Goal: Navigation & Orientation: Find specific page/section

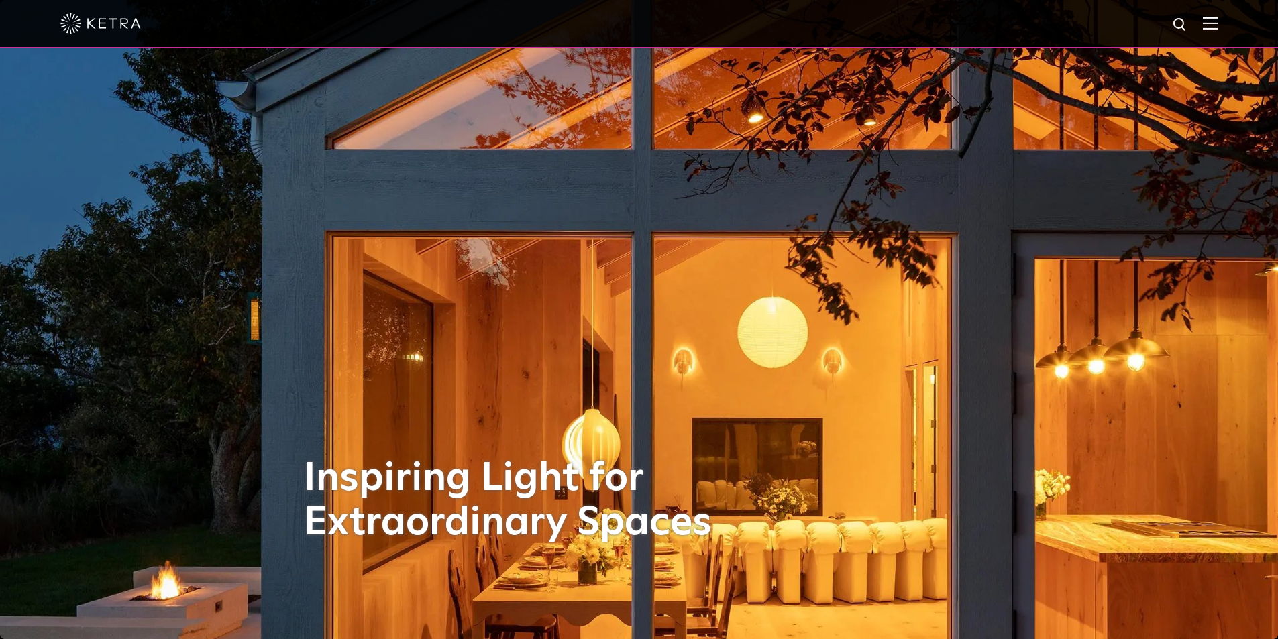
click at [1217, 23] on img at bounding box center [1210, 23] width 15 height 13
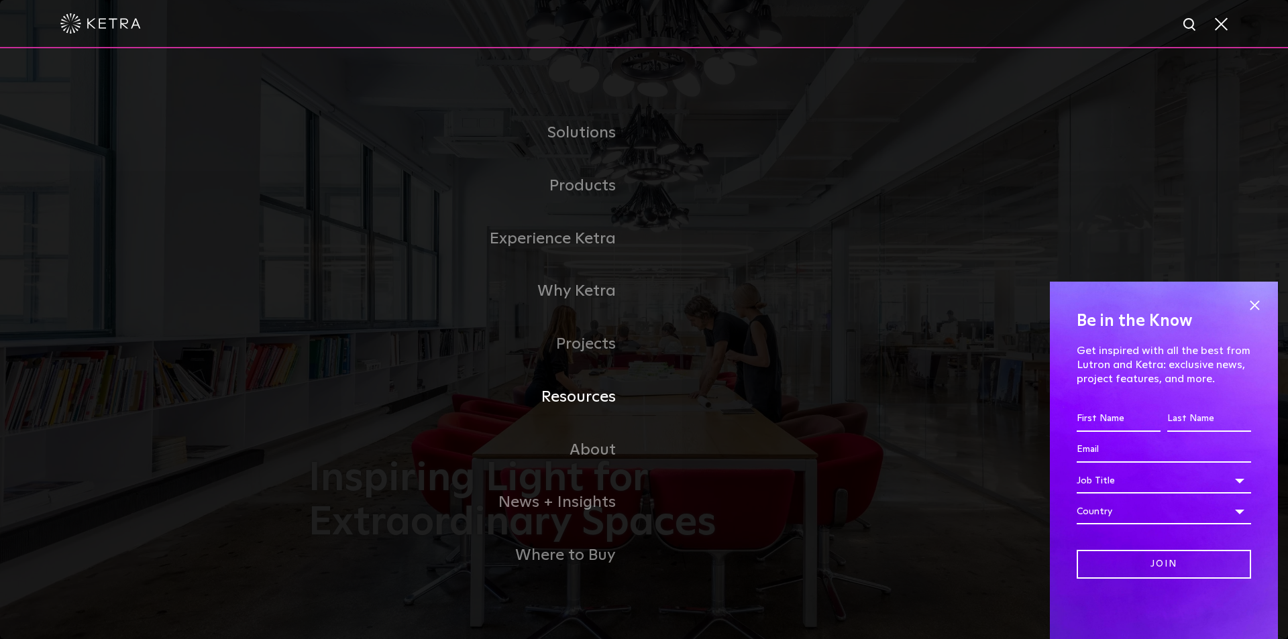
click at [572, 398] on link "Resources" at bounding box center [476, 397] width 335 height 53
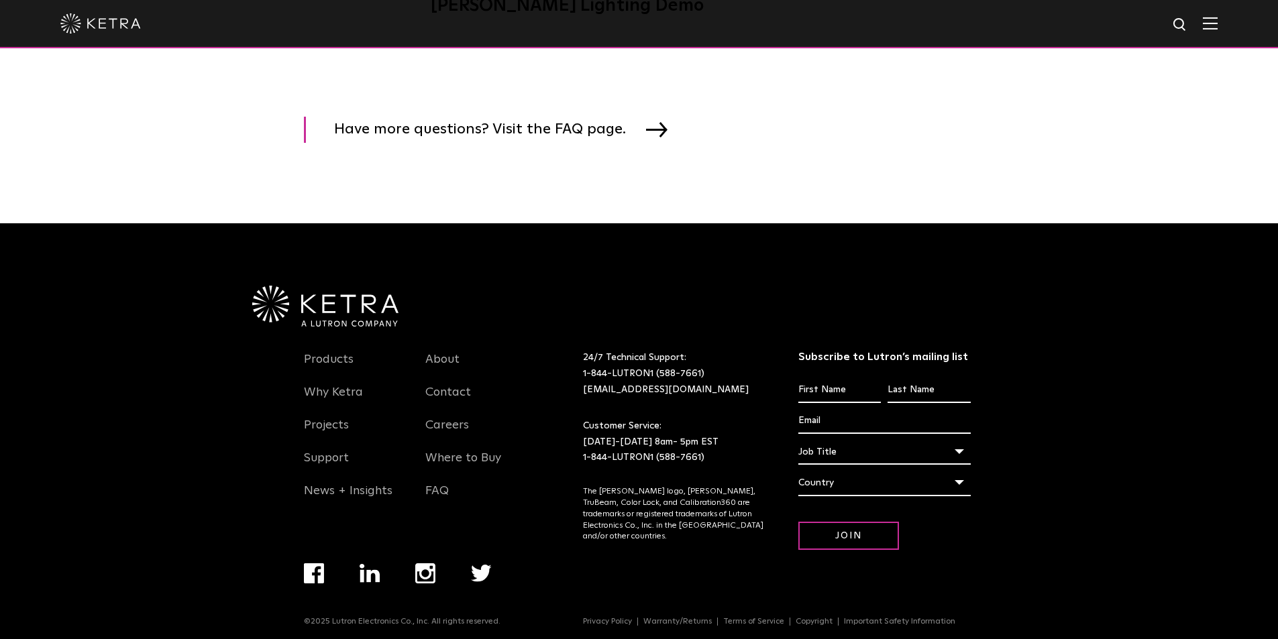
scroll to position [2073, 0]
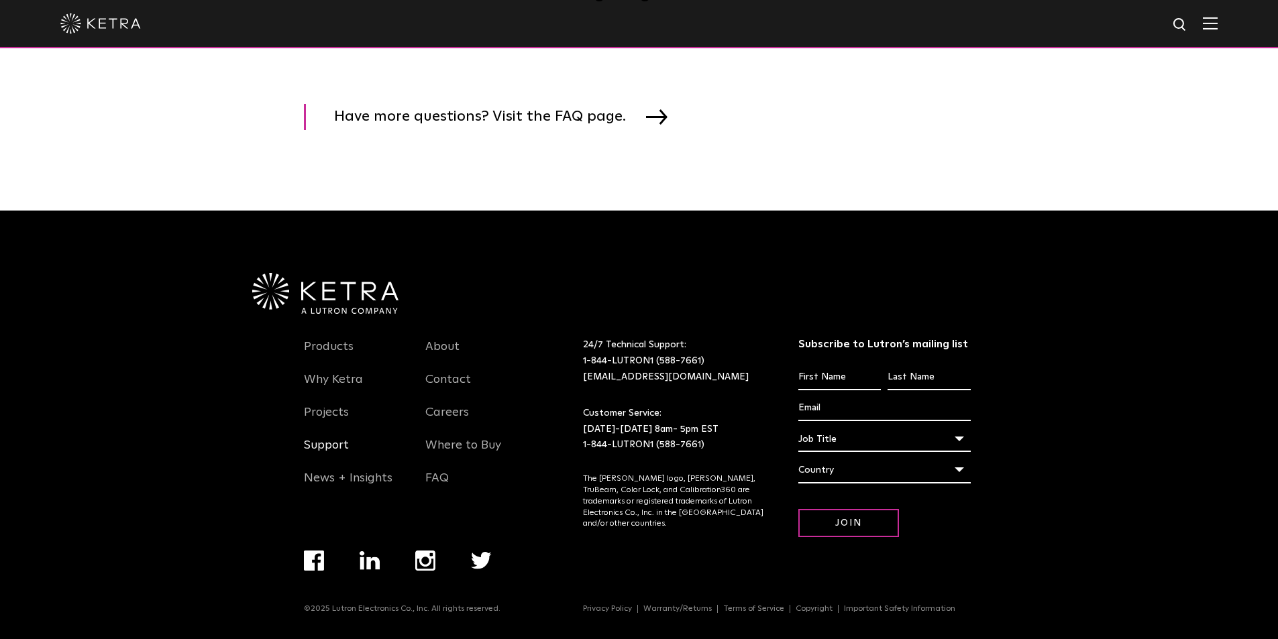
click at [330, 443] on link "Support" at bounding box center [326, 453] width 45 height 31
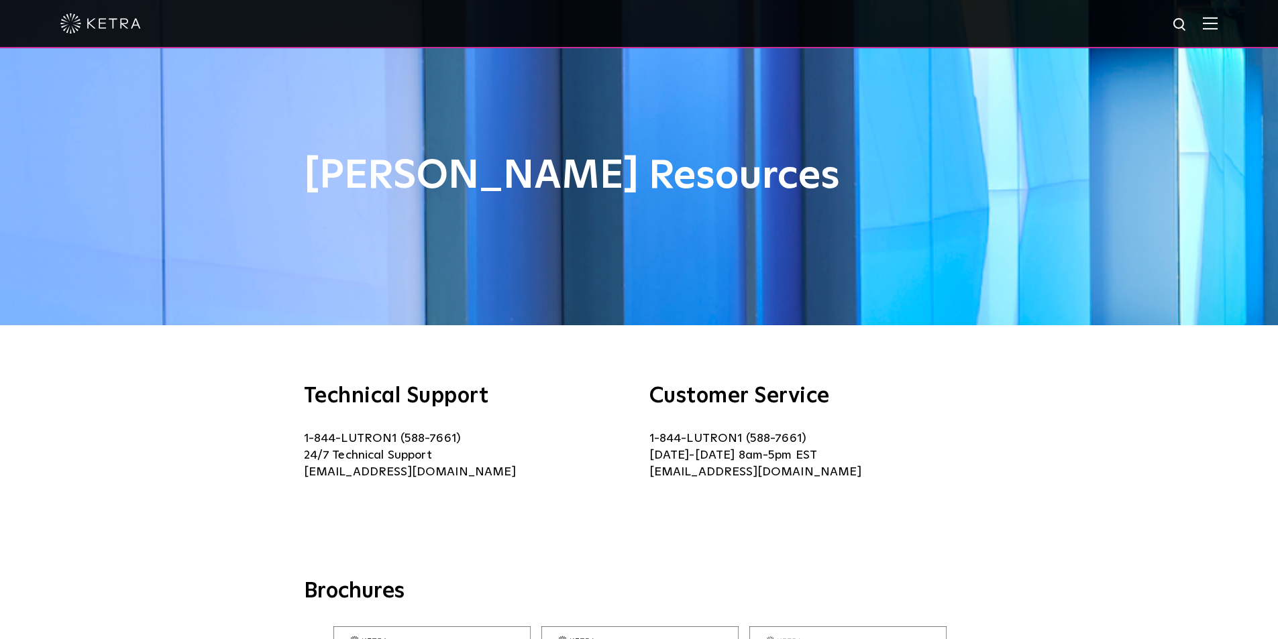
click at [1212, 24] on div at bounding box center [638, 23] width 1157 height 47
click at [1217, 23] on img at bounding box center [1210, 23] width 15 height 13
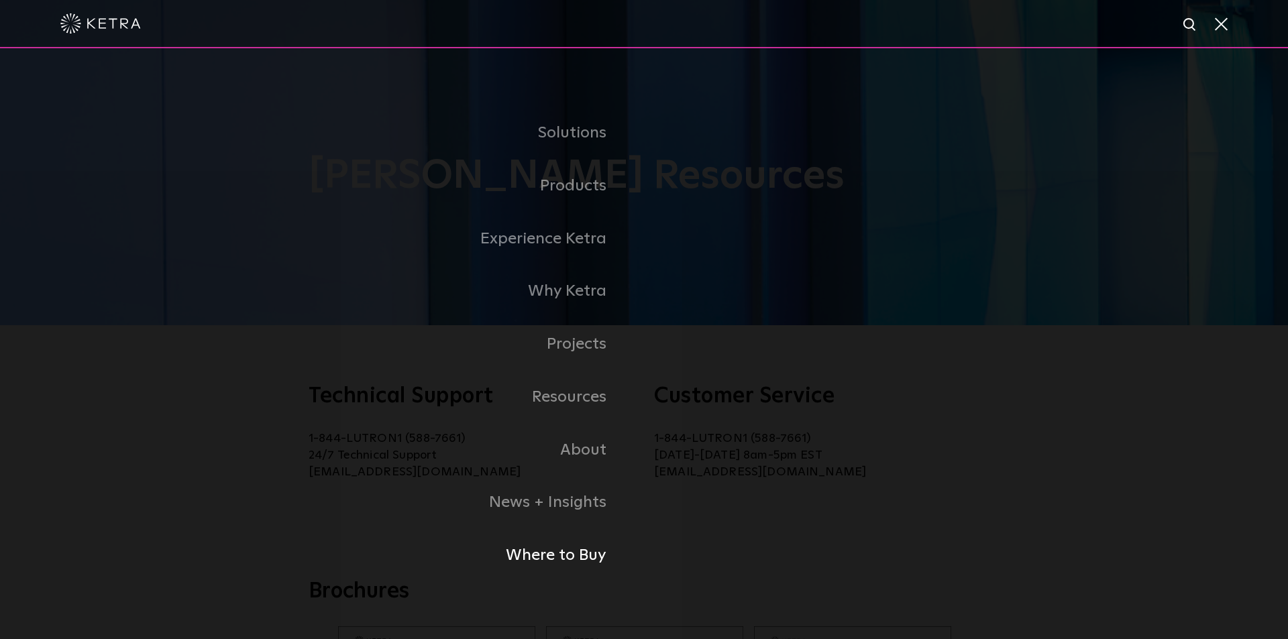
click at [573, 559] on link "Where to Buy" at bounding box center [419, 555] width 449 height 53
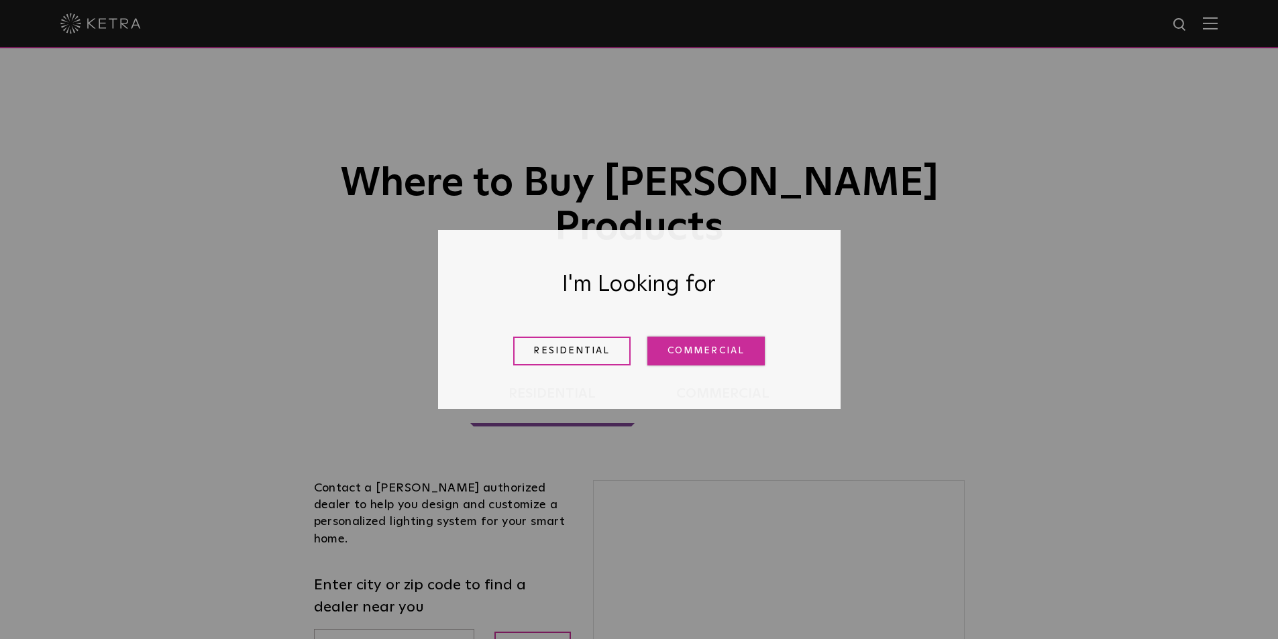
click at [690, 353] on link "Commercial" at bounding box center [705, 351] width 117 height 29
